Goal: Task Accomplishment & Management: Use online tool/utility

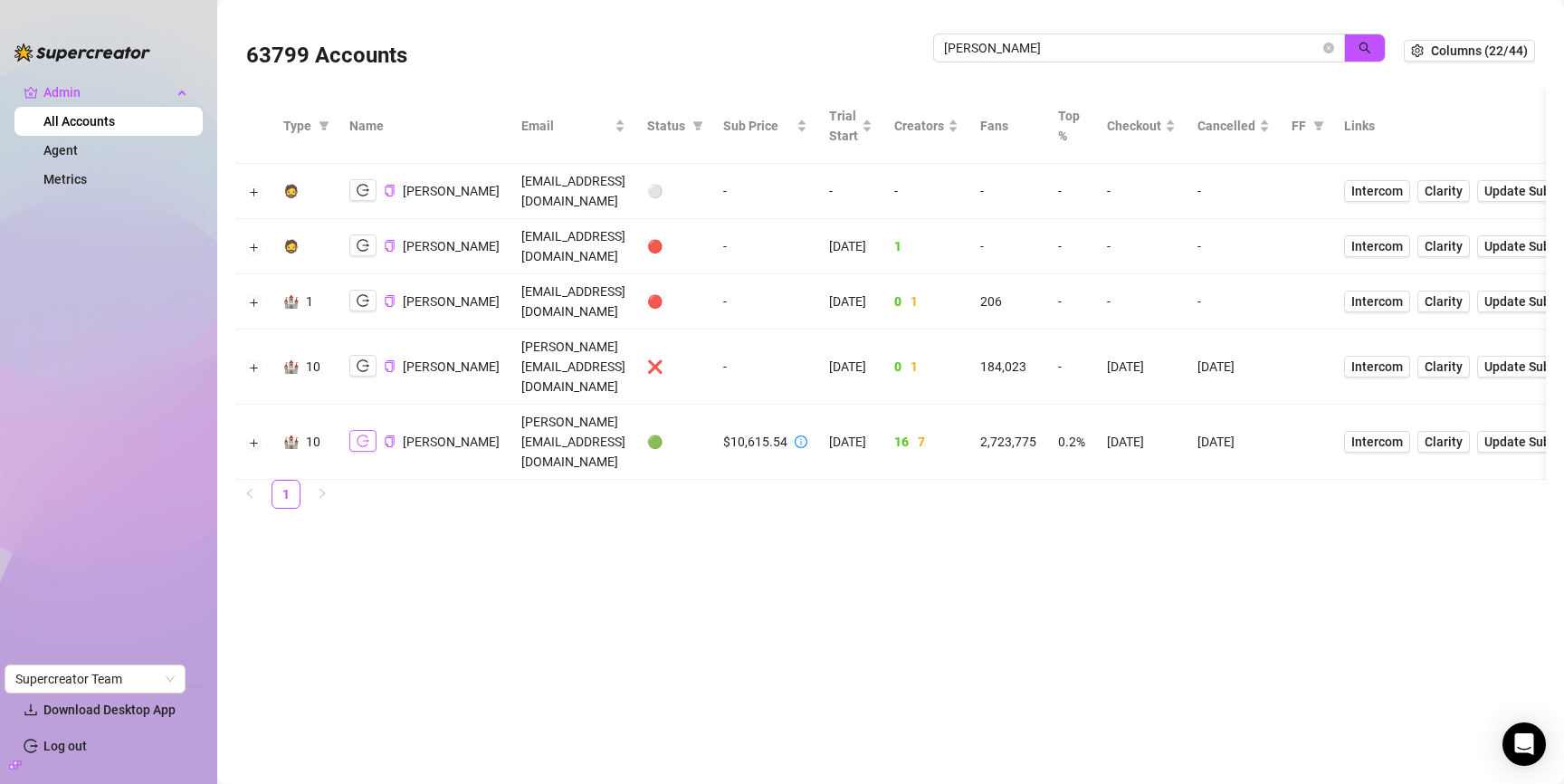
click at [361, 435] on icon "logout" at bounding box center [362, 440] width 12 height 12
click at [385, 435] on icon "copy" at bounding box center [389, 441] width 9 height 11
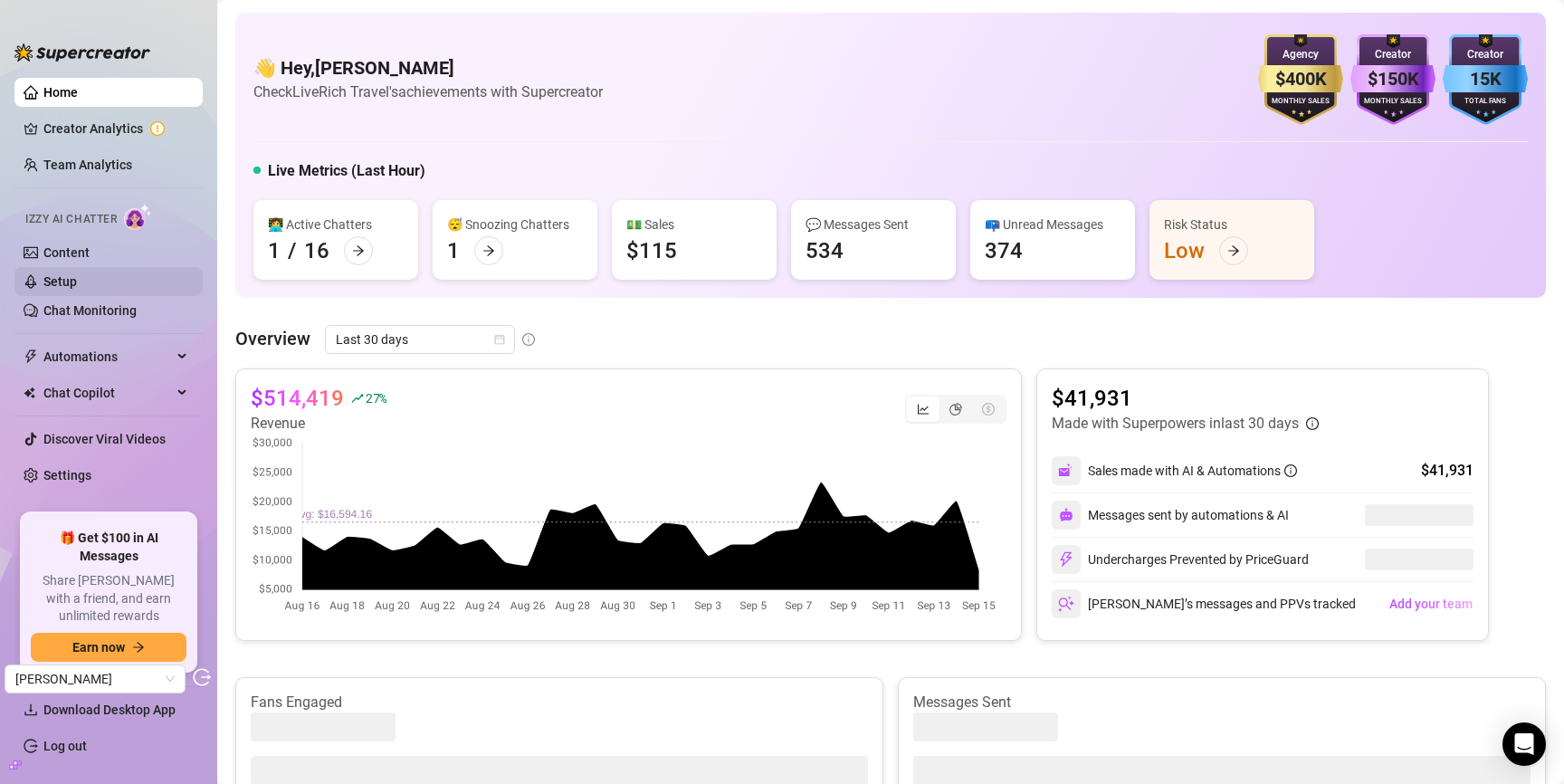
click at [77, 277] on link "Setup" at bounding box center [60, 281] width 33 height 14
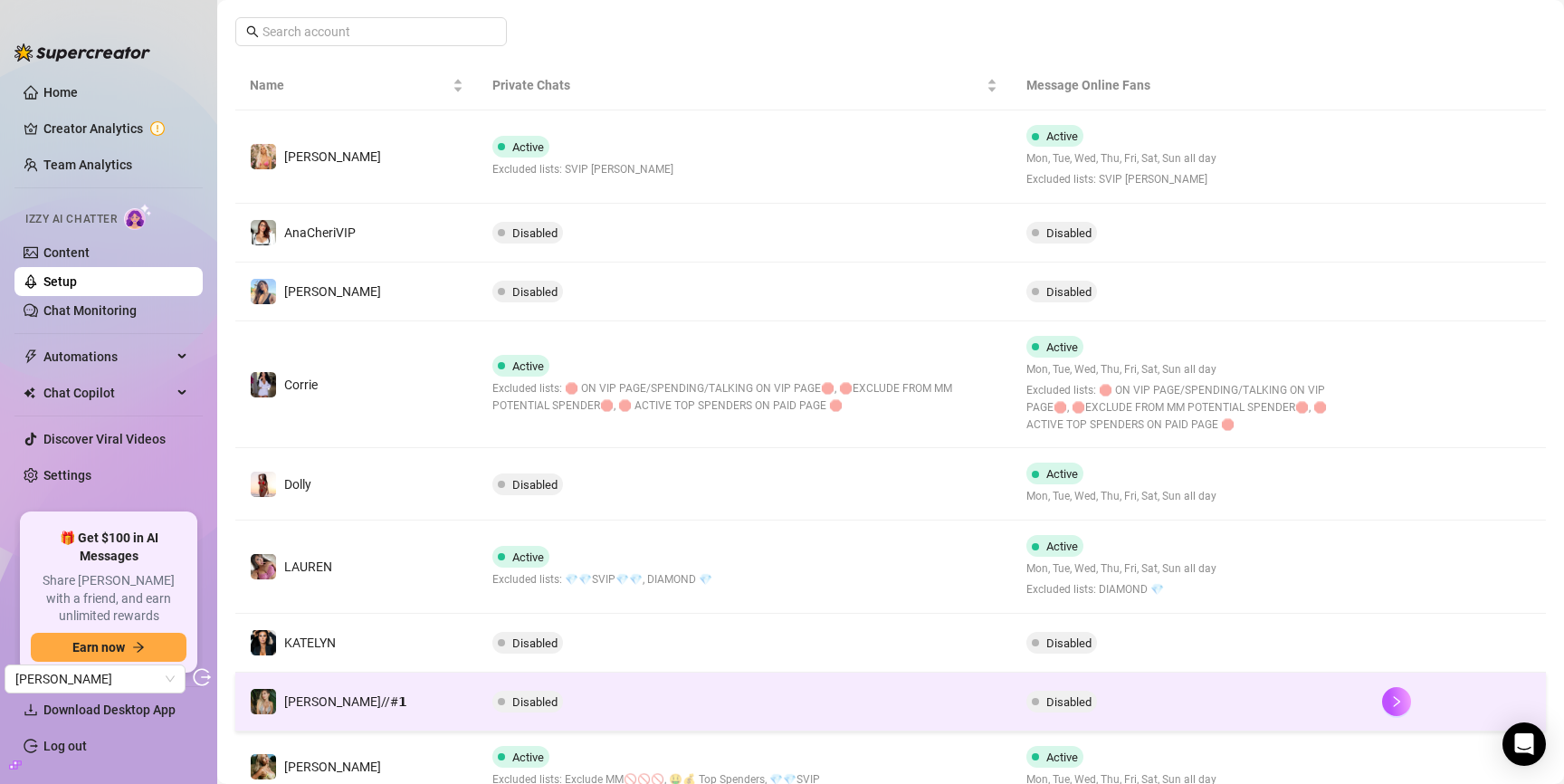
scroll to position [283, 0]
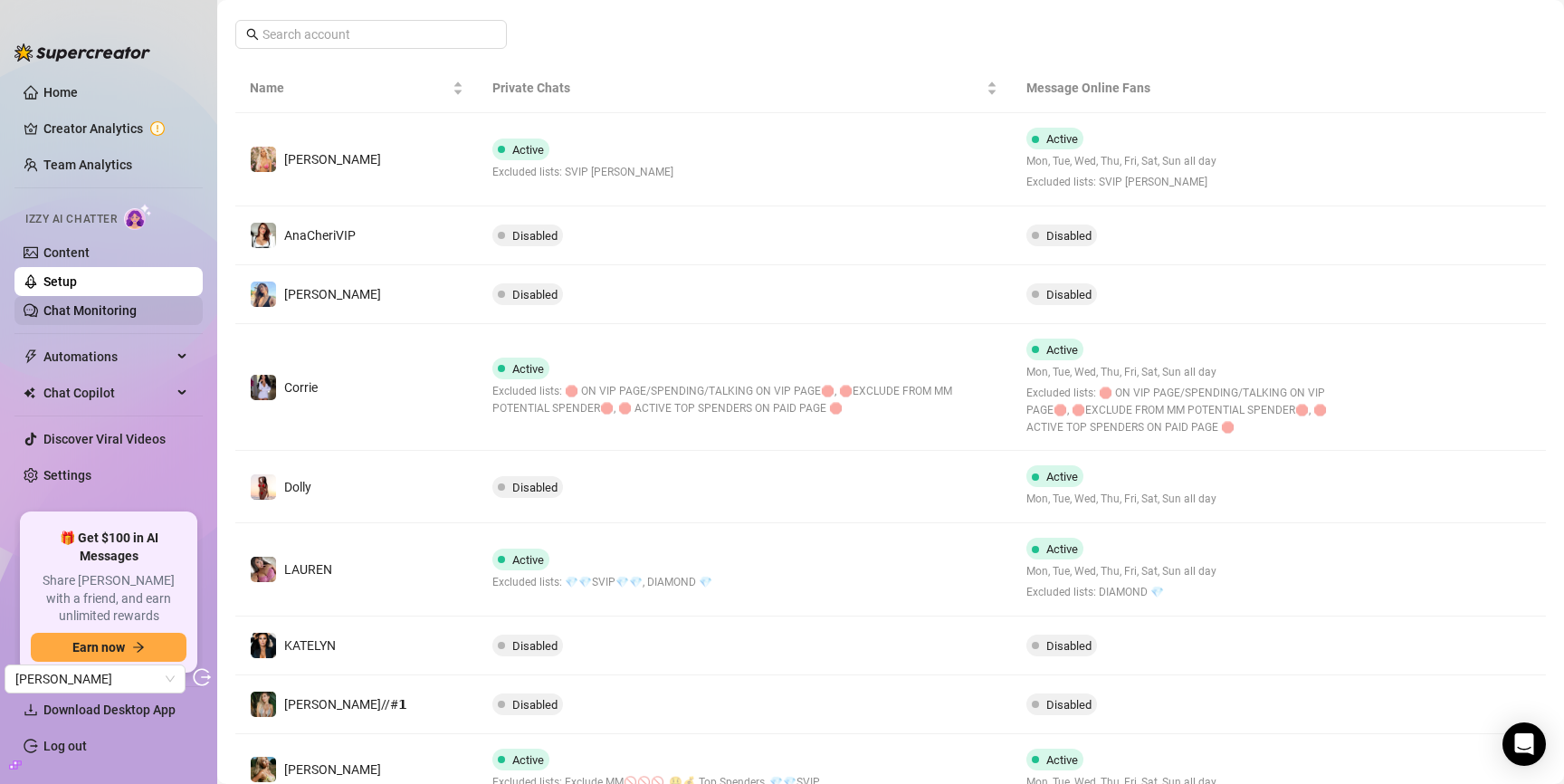
click at [97, 311] on link "Chat Monitoring" at bounding box center [90, 310] width 94 height 14
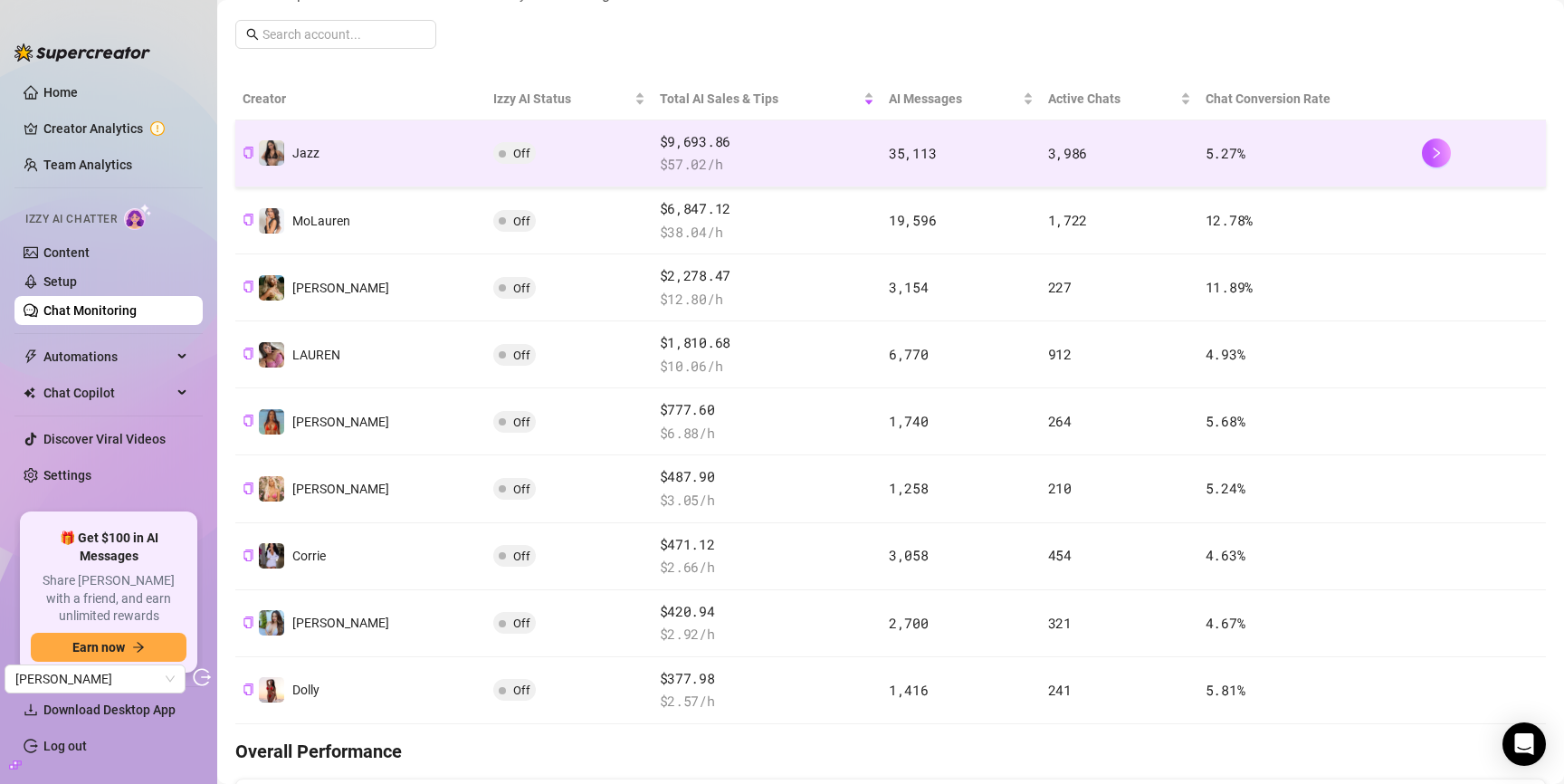
scroll to position [298, 0]
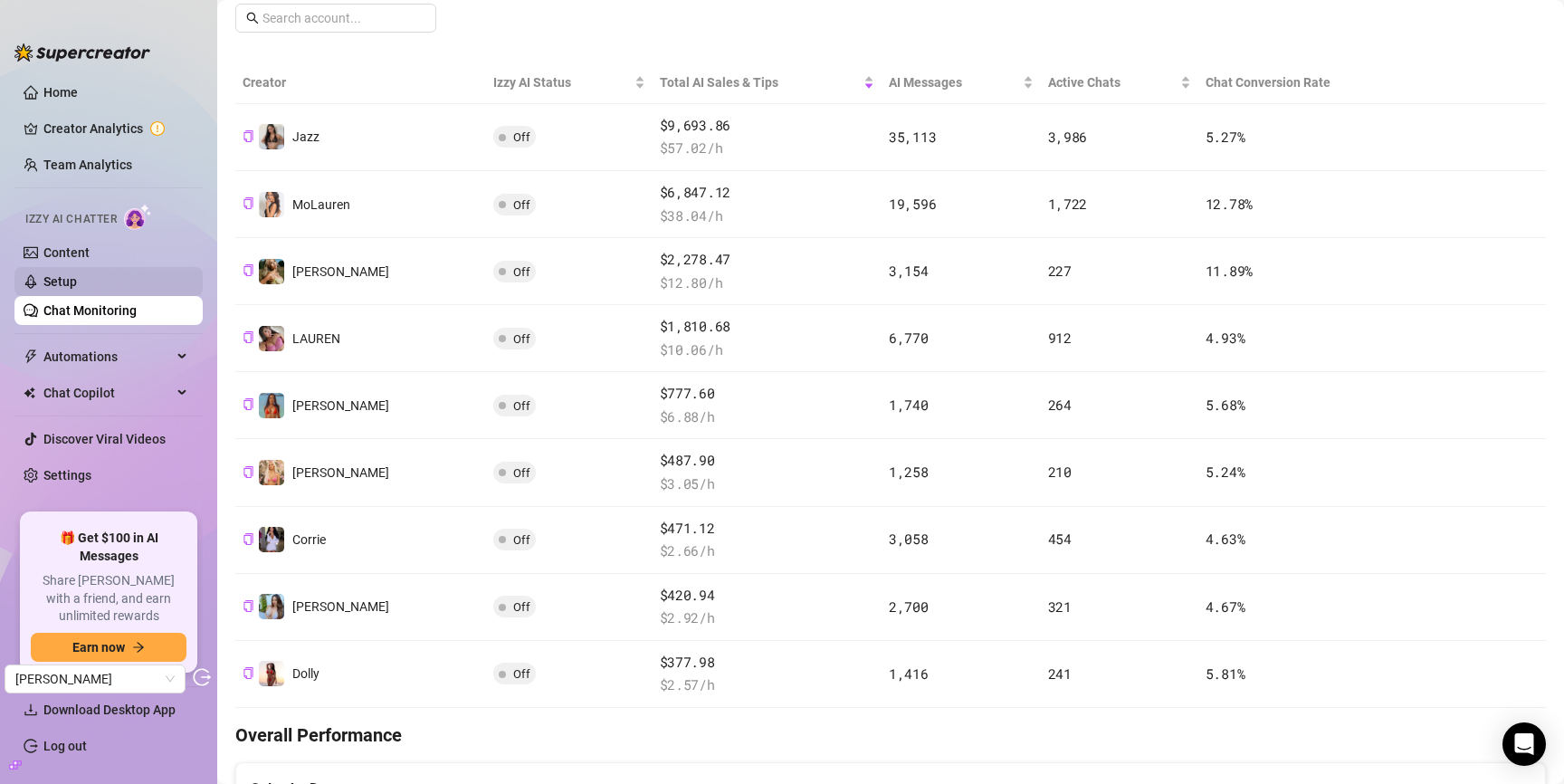
click at [77, 281] on link "Setup" at bounding box center [60, 281] width 33 height 14
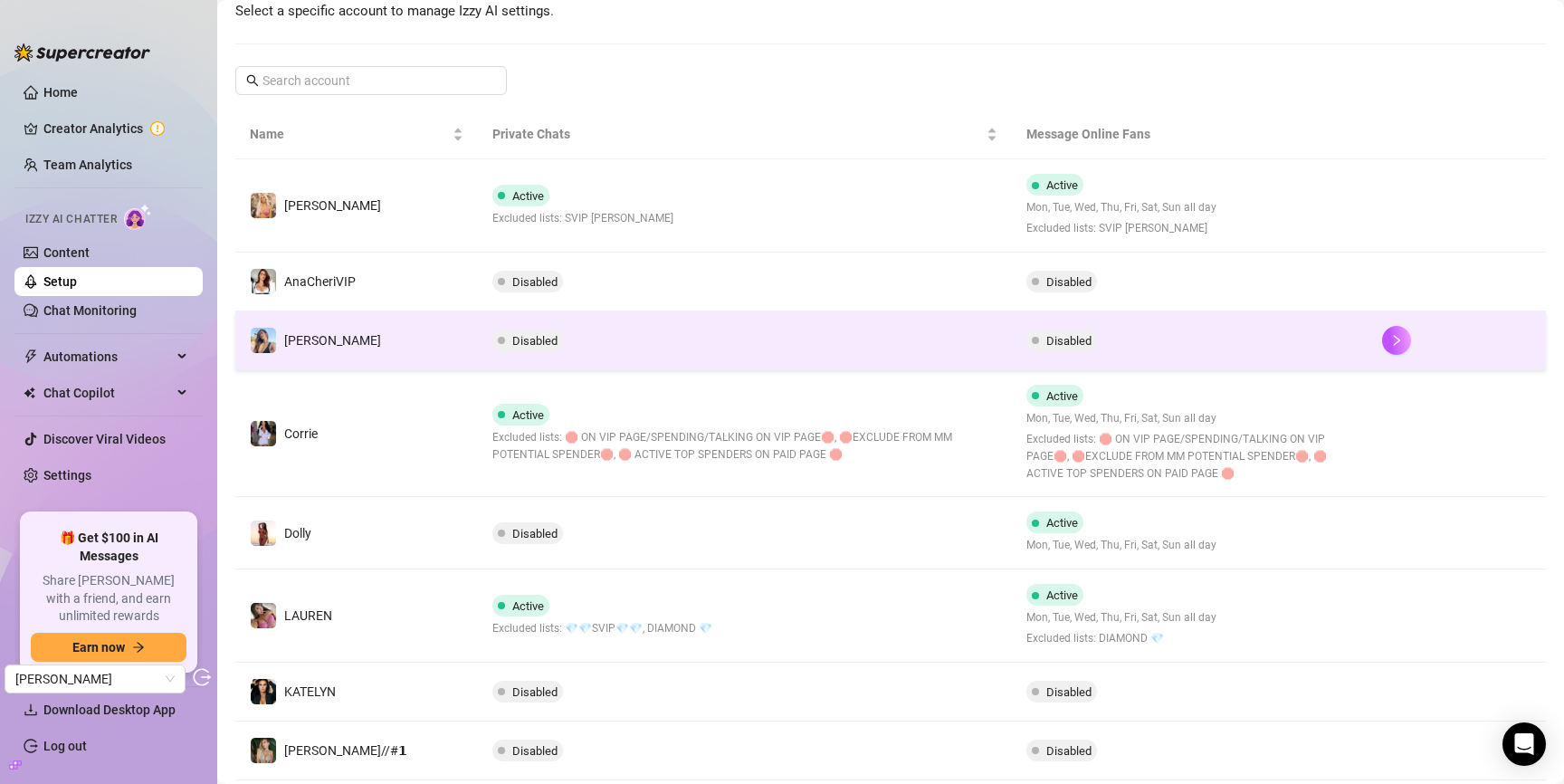
scroll to position [226, 0]
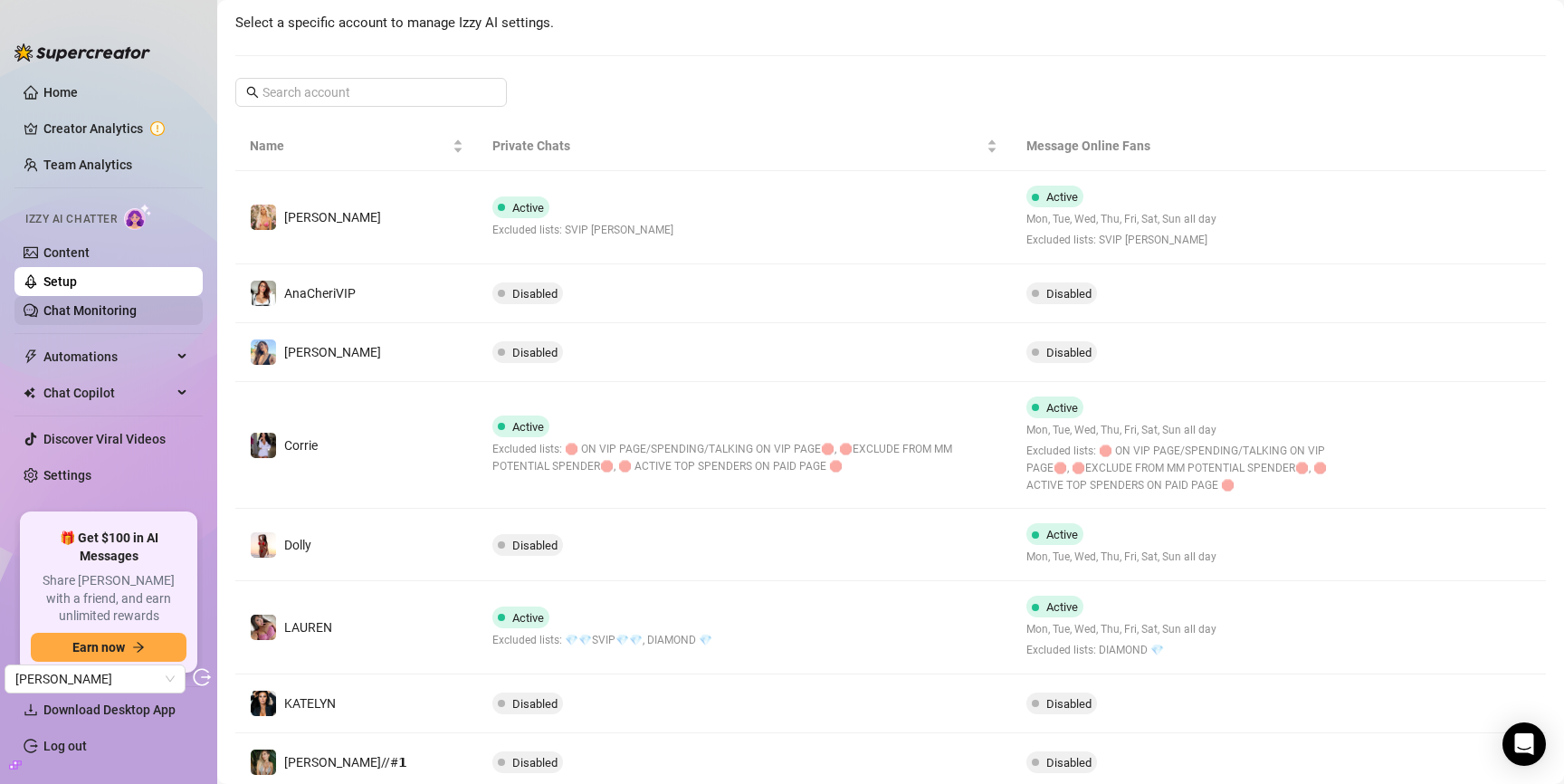
click at [107, 312] on link "Chat Monitoring" at bounding box center [90, 310] width 94 height 14
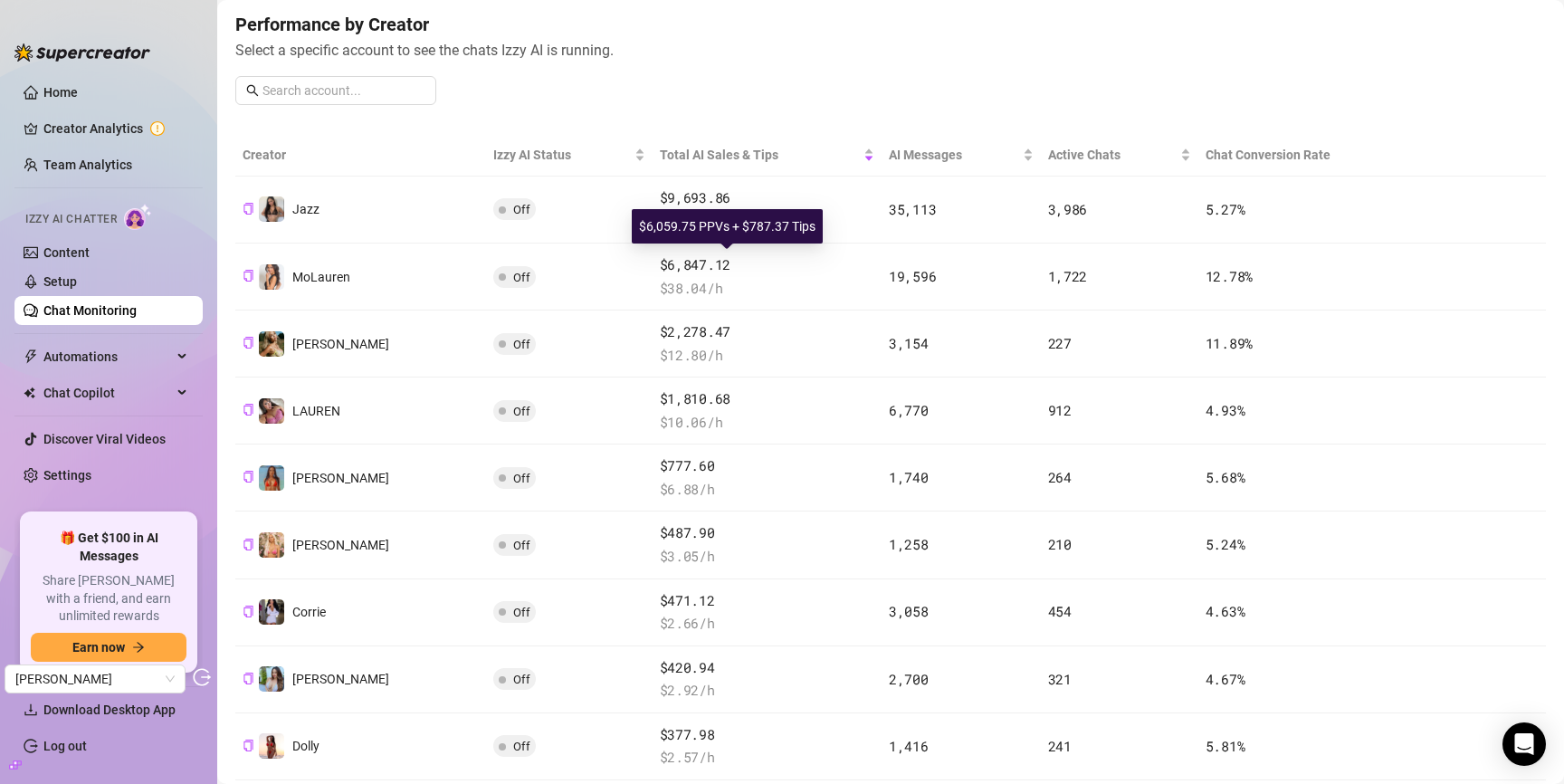
scroll to position [264, 0]
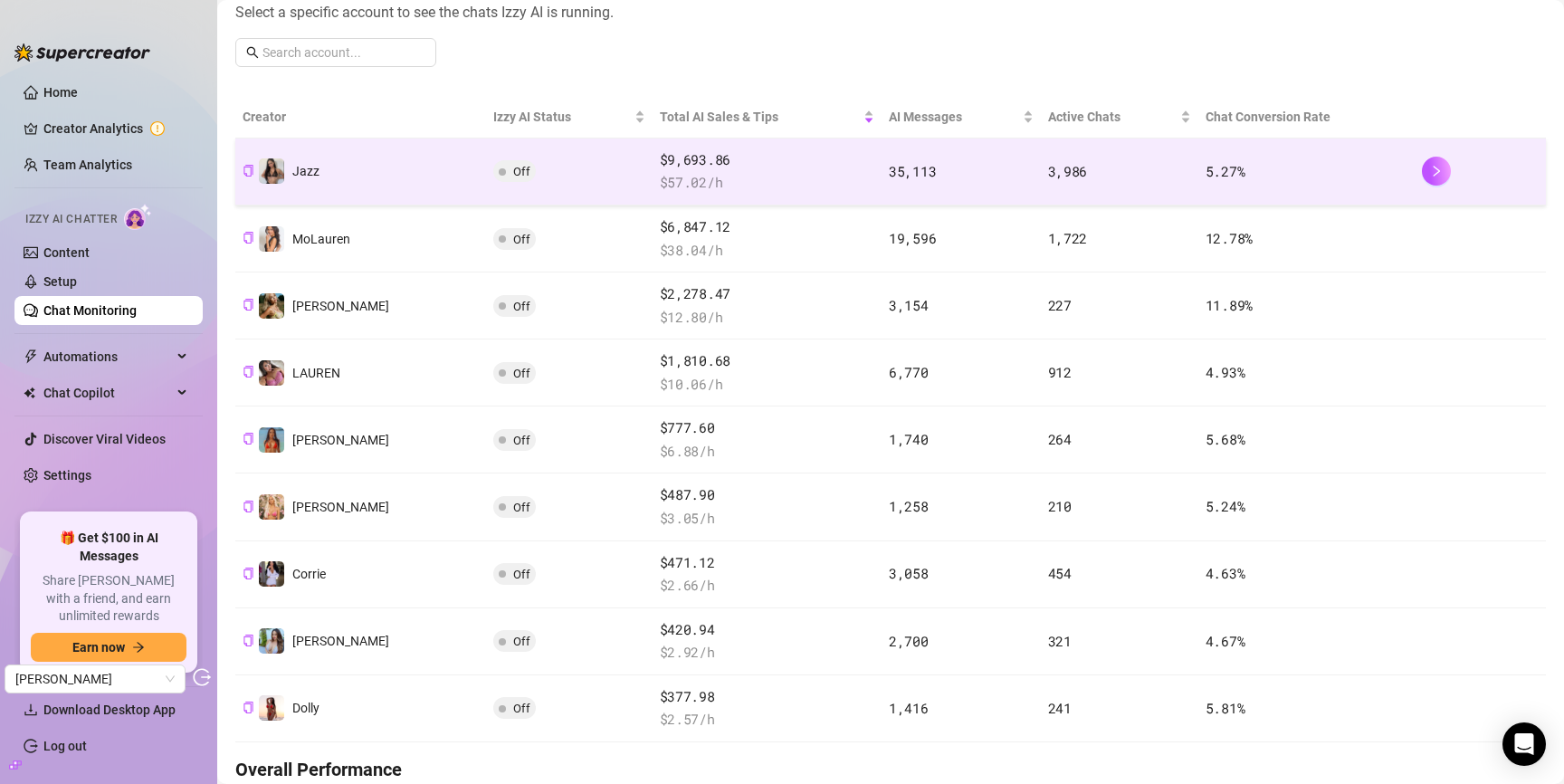
click at [679, 190] on span "$ 57.02 /h" at bounding box center [766, 182] width 215 height 22
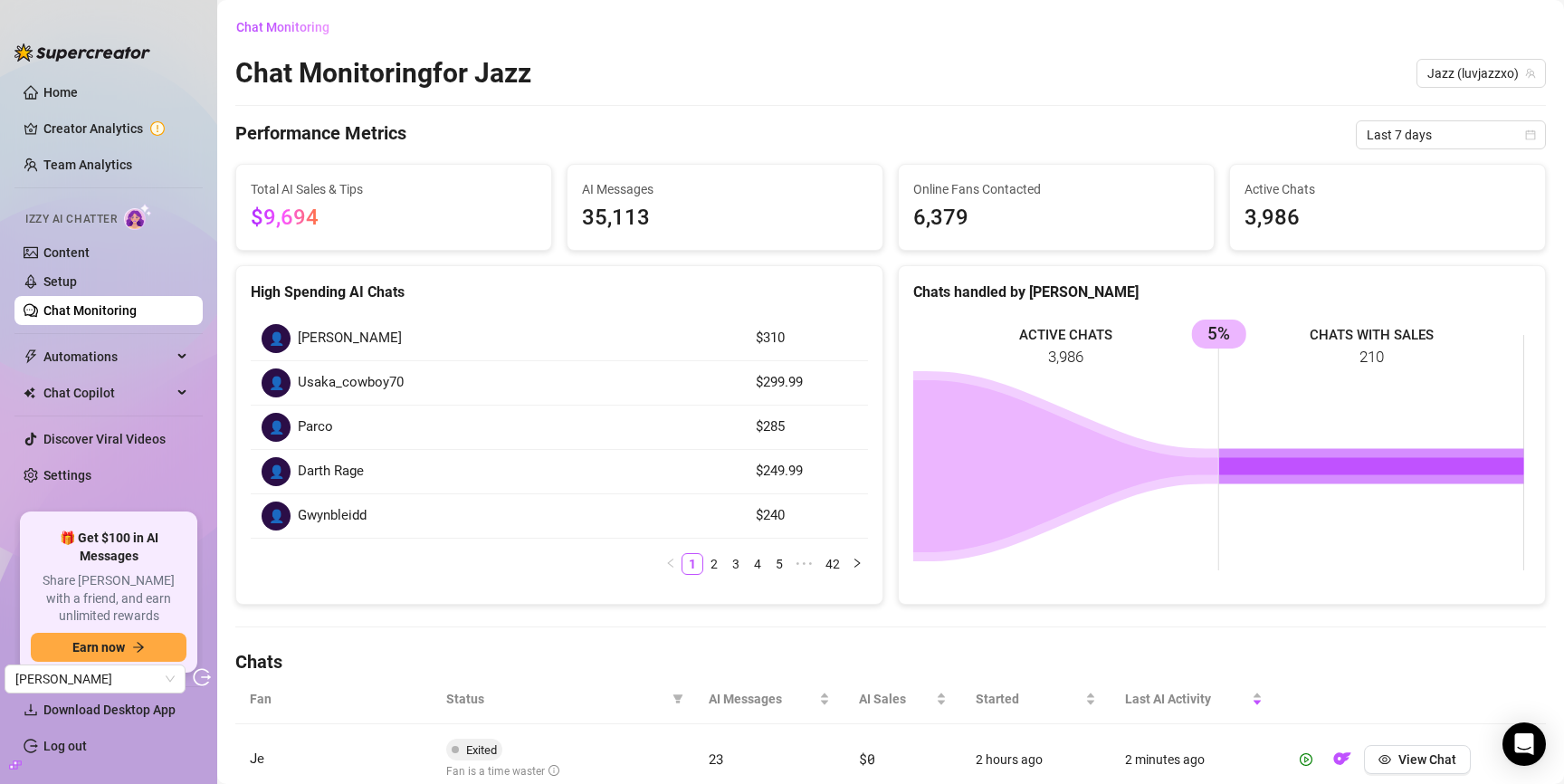
click at [116, 303] on link "Chat Monitoring" at bounding box center [90, 310] width 94 height 14
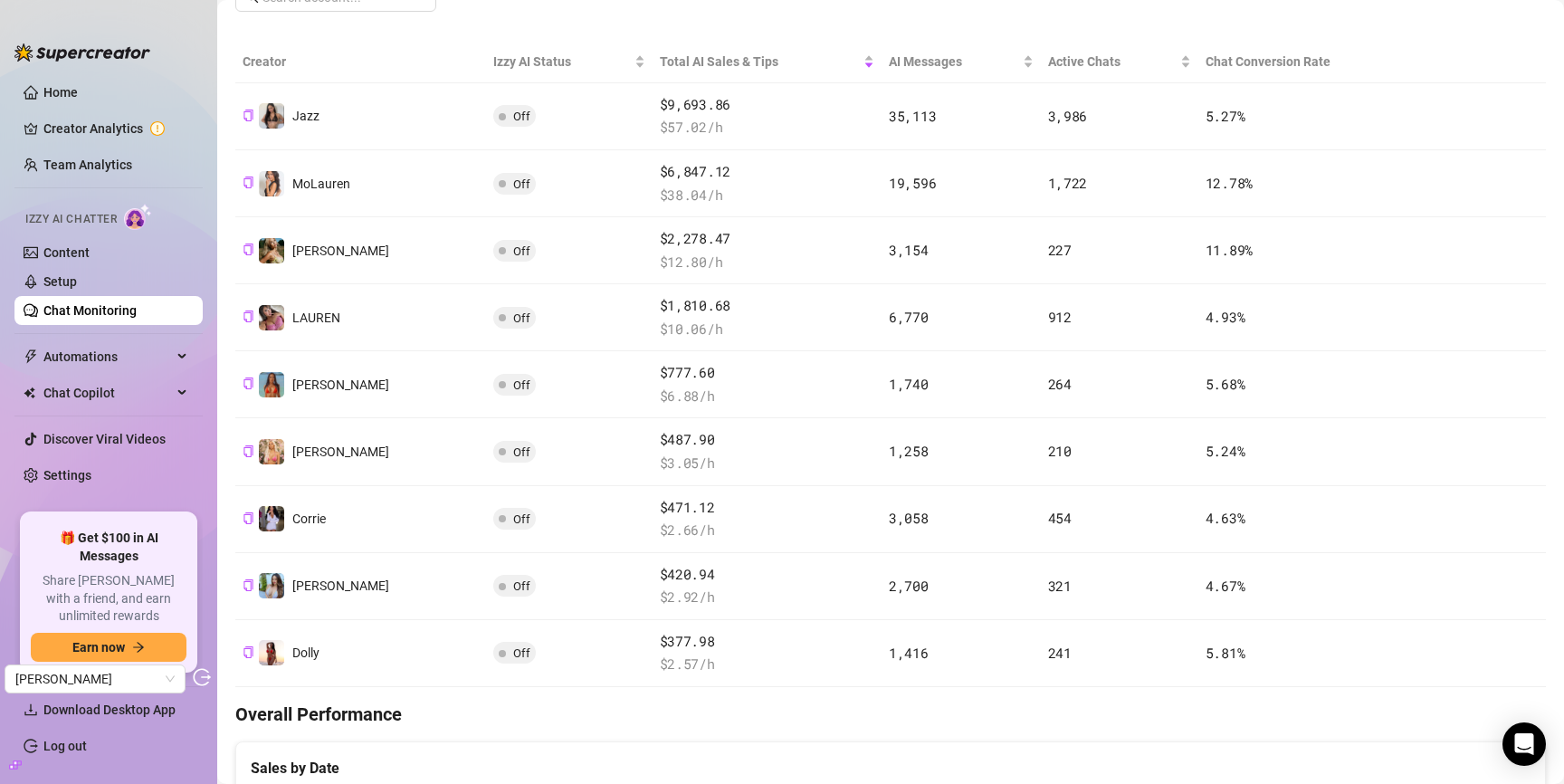
scroll to position [279, 0]
